Goal: Find specific page/section: Find specific page/section

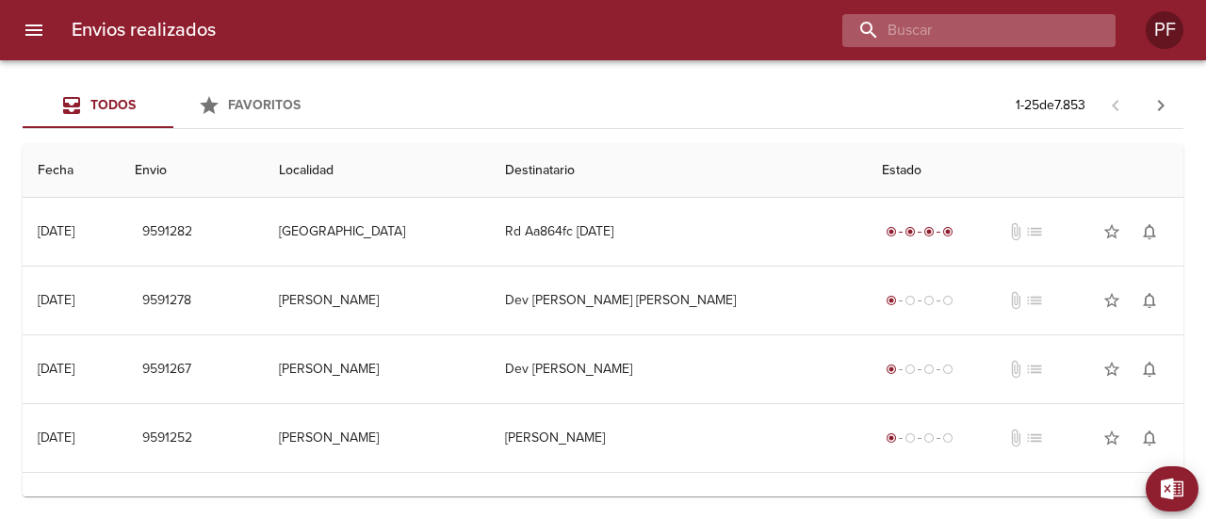
click at [1033, 35] on input "buscar" at bounding box center [963, 30] width 241 height 33
paste input "[PERSON_NAME]"
type input "[PERSON_NAME]"
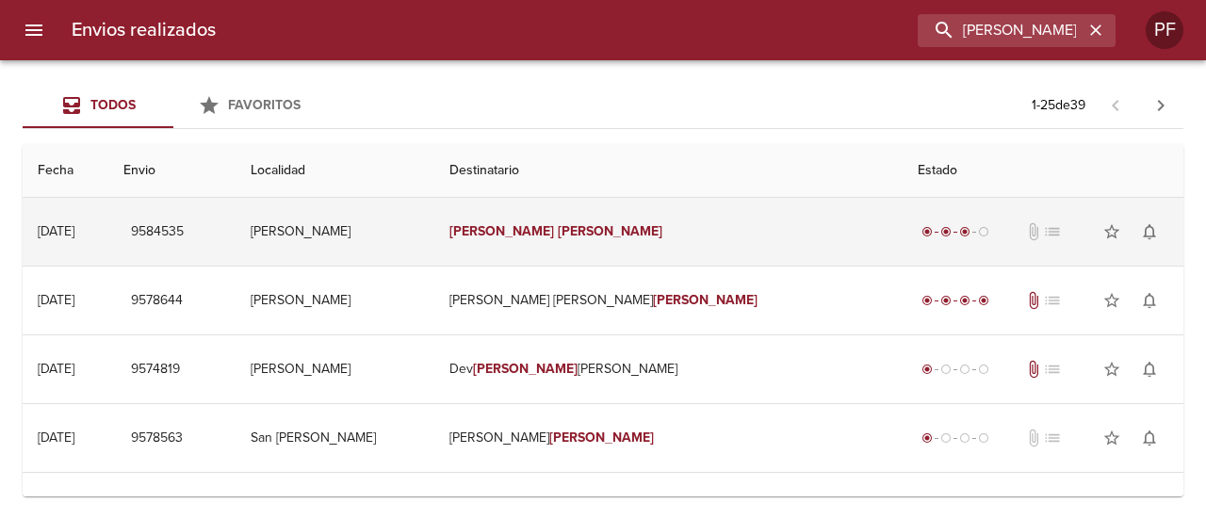
click at [377, 245] on td "[PERSON_NAME]" at bounding box center [335, 232] width 199 height 68
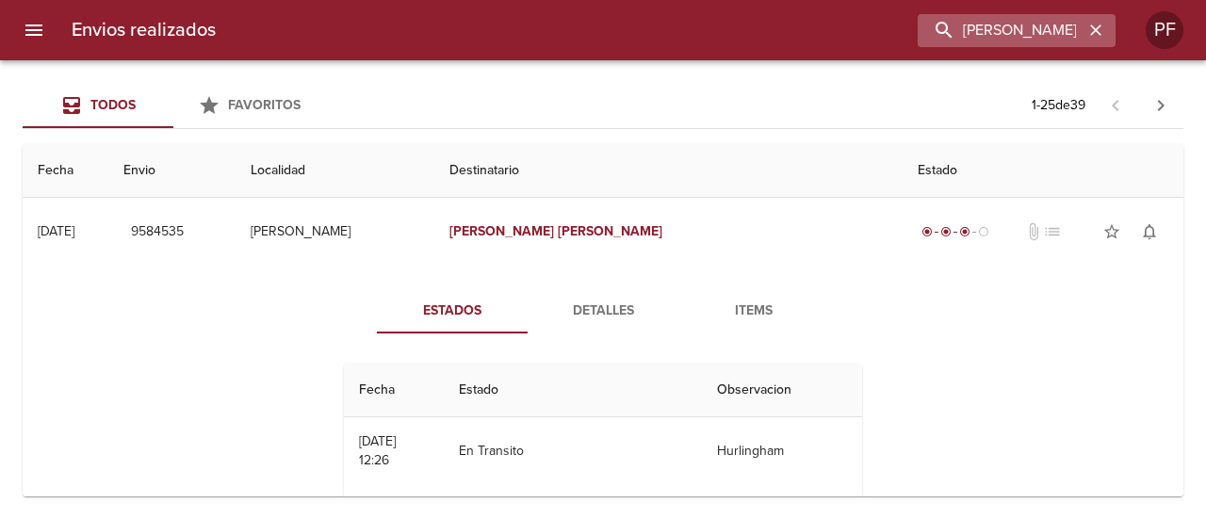
drag, startPoint x: 1093, startPoint y: 25, endPoint x: 1057, endPoint y: 39, distance: 39.1
click at [1094, 25] on icon "button" at bounding box center [1096, 30] width 19 height 19
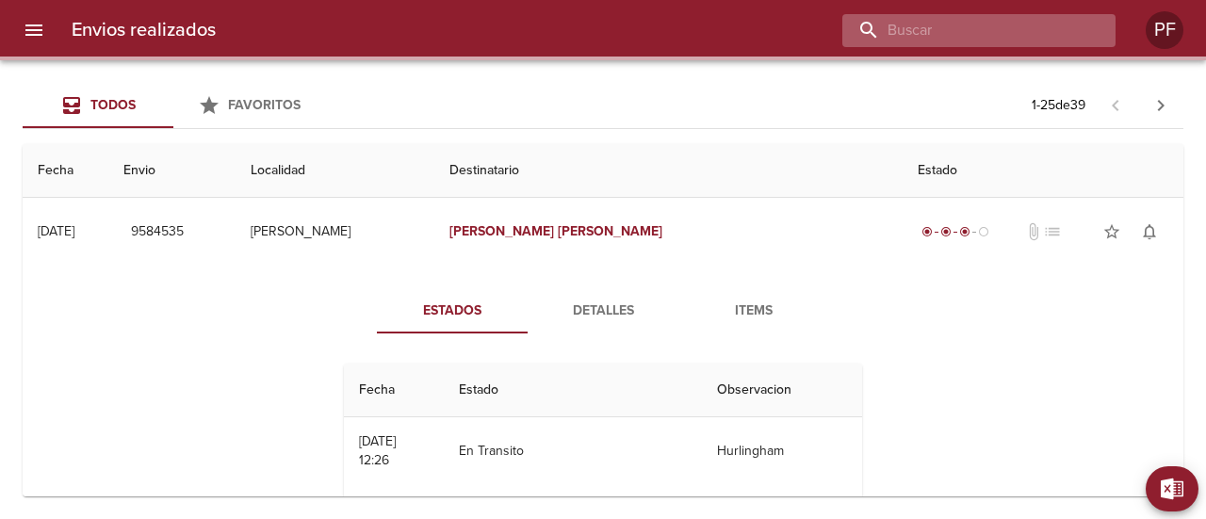
click at [977, 25] on input "buscar" at bounding box center [963, 30] width 241 height 33
paste input "JAZMIN ROMALDI MESSI"
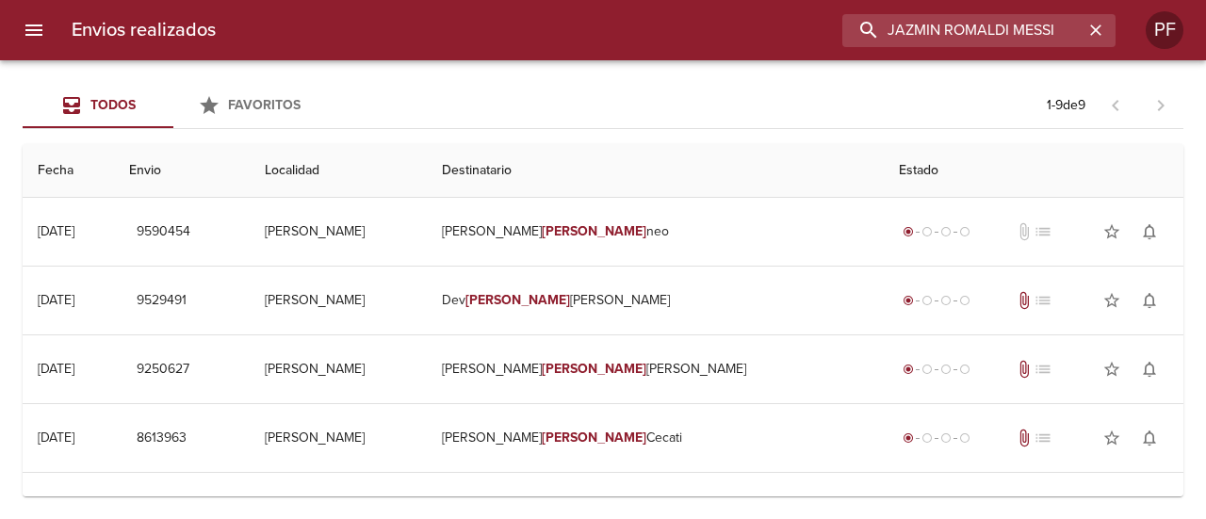
drag, startPoint x: 1016, startPoint y: 30, endPoint x: 660, endPoint y: 46, distance: 356.7
click at [660, 46] on div "JAZMIN ROMALDI MESSI" at bounding box center [673, 30] width 885 height 33
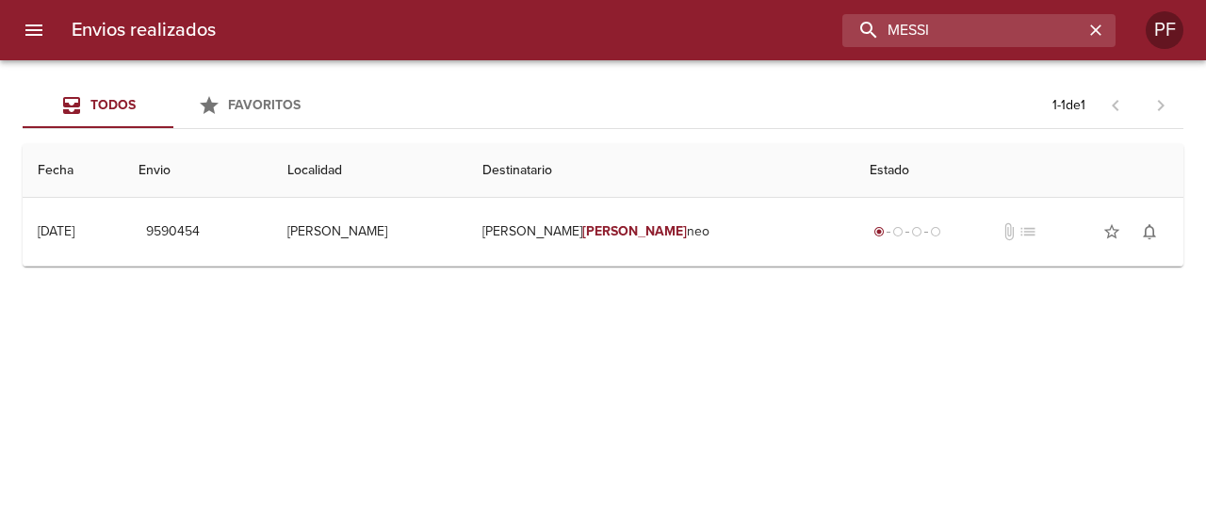
drag, startPoint x: 988, startPoint y: 27, endPoint x: 780, endPoint y: 33, distance: 208.4
click at [780, 33] on div "MESSI" at bounding box center [673, 30] width 885 height 33
paste input "JAZMIN ROMALDI"
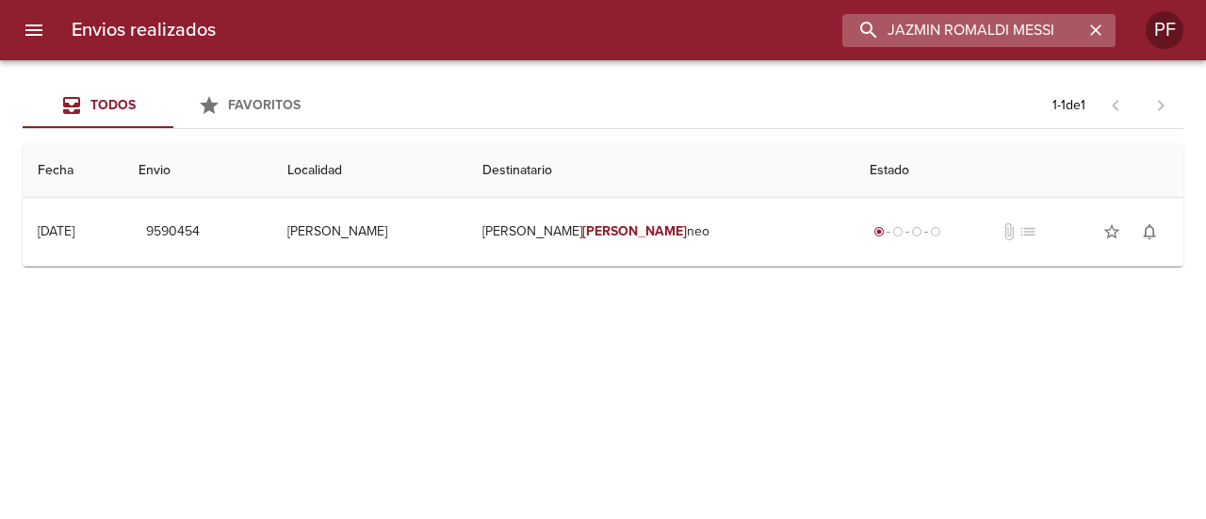
drag, startPoint x: 1027, startPoint y: 31, endPoint x: 1108, endPoint y: 31, distance: 80.1
click at [1106, 31] on div "JAZMIN ROMALDI MESSI" at bounding box center [979, 30] width 273 height 33
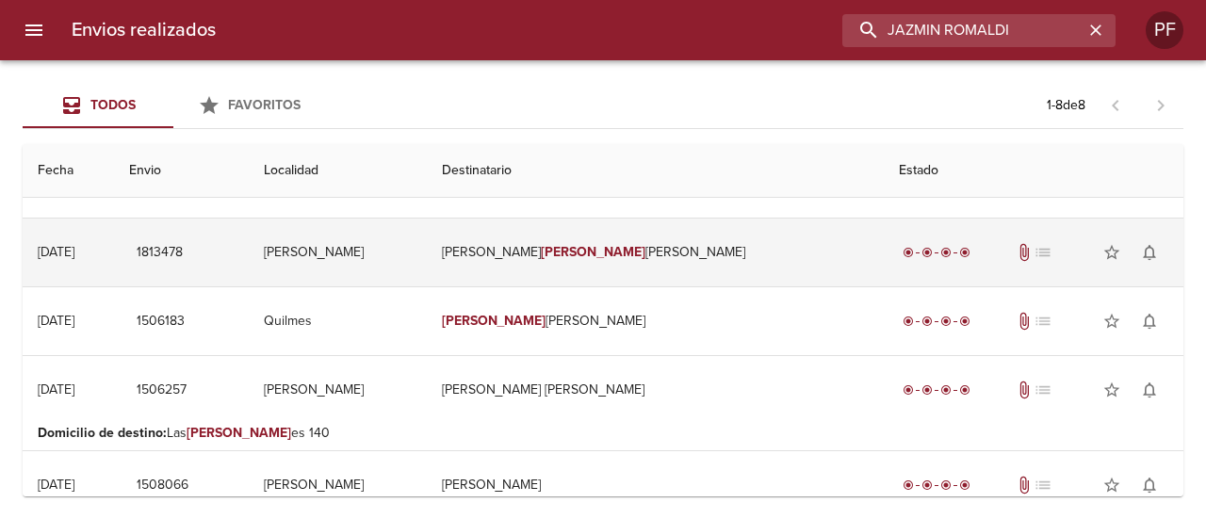
scroll to position [283, 0]
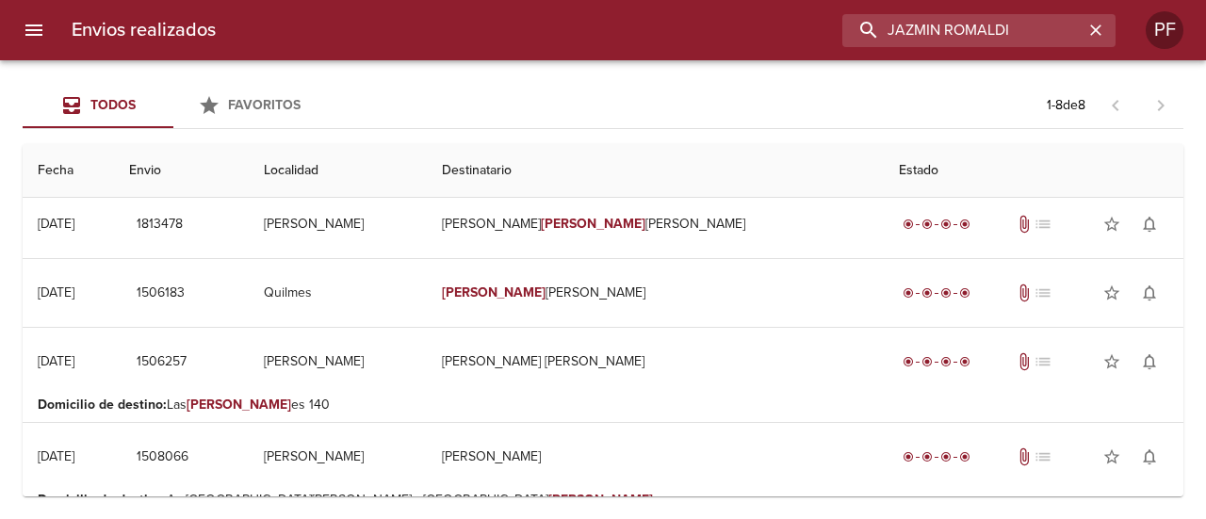
drag, startPoint x: 1023, startPoint y: 39, endPoint x: 808, endPoint y: 40, distance: 214.9
click at [652, 38] on div "JAZMIN ROMALDI" at bounding box center [673, 30] width 885 height 33
paste input "[PERSON_NAME] [PERSON_NAME]"
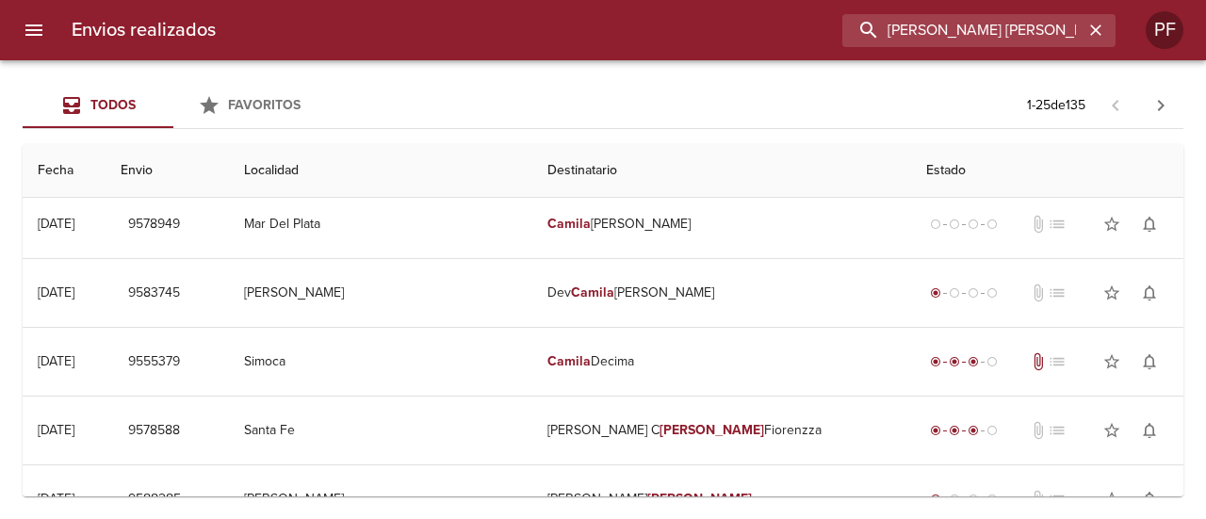
scroll to position [0, 0]
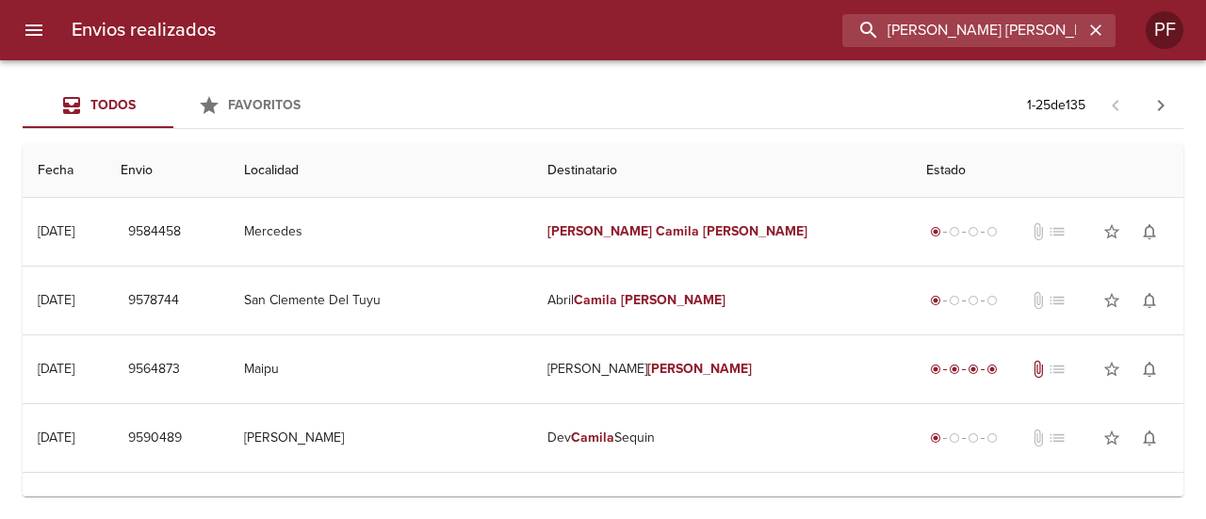
drag, startPoint x: 841, startPoint y: 35, endPoint x: 550, endPoint y: 33, distance: 290.3
click at [553, 33] on div "[PERSON_NAME] [PERSON_NAME]" at bounding box center [673, 30] width 885 height 33
paste input "[PERSON_NAME]"
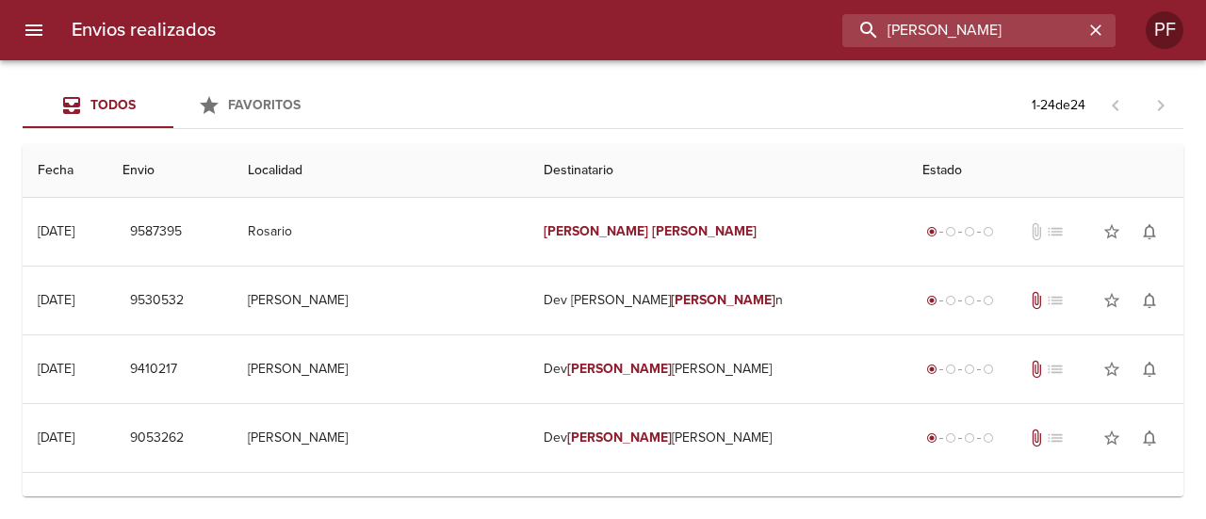
drag, startPoint x: 771, startPoint y: 25, endPoint x: 738, endPoint y: 20, distance: 33.5
click at [748, 23] on div "[PERSON_NAME]" at bounding box center [673, 30] width 885 height 33
paste input "RIA [PERSON_NAME]"
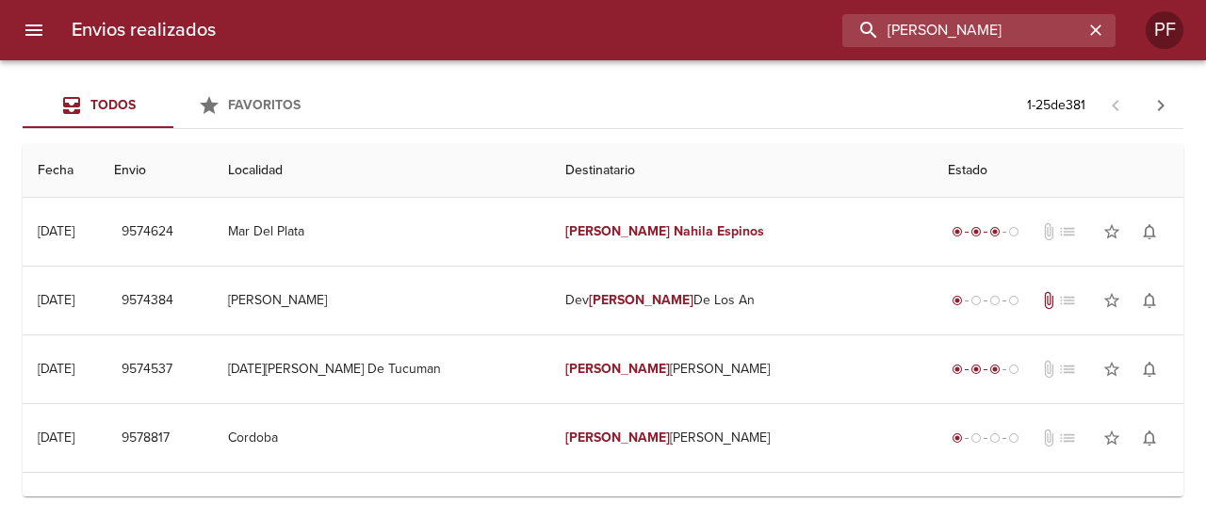
drag, startPoint x: 1064, startPoint y: 33, endPoint x: 589, endPoint y: 33, distance: 475.1
click at [588, 33] on div "[PERSON_NAME]" at bounding box center [673, 30] width 885 height 33
paste input "[PERSON_NAME]"
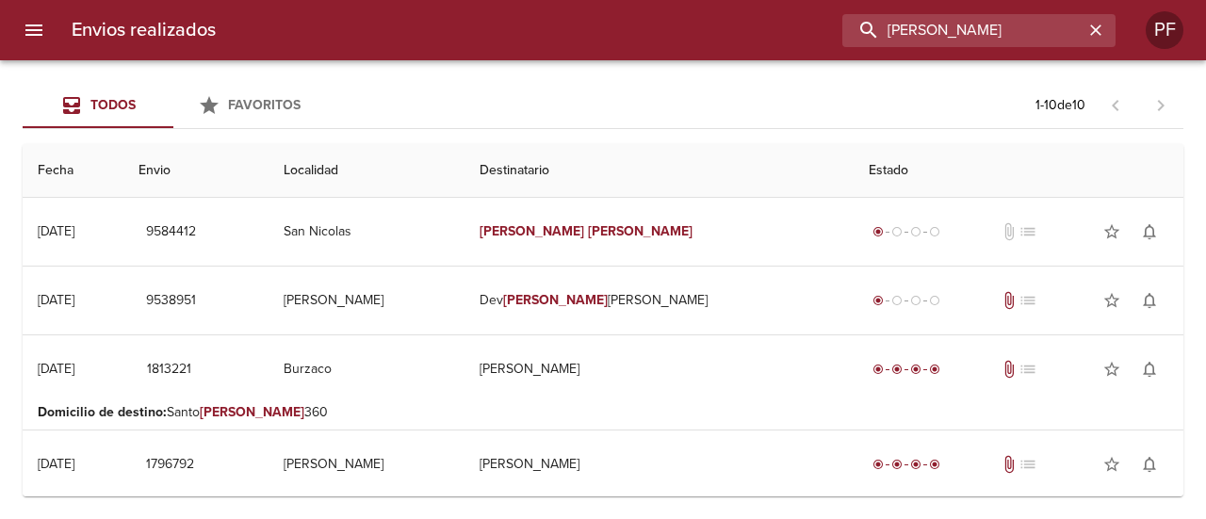
drag, startPoint x: 1043, startPoint y: 35, endPoint x: 619, endPoint y: 31, distance: 424.2
click at [620, 32] on div "[PERSON_NAME]" at bounding box center [673, 30] width 885 height 33
paste input "[PERSON_NAME]"
type input "[PERSON_NAME]"
